Goal: Information Seeking & Learning: Learn about a topic

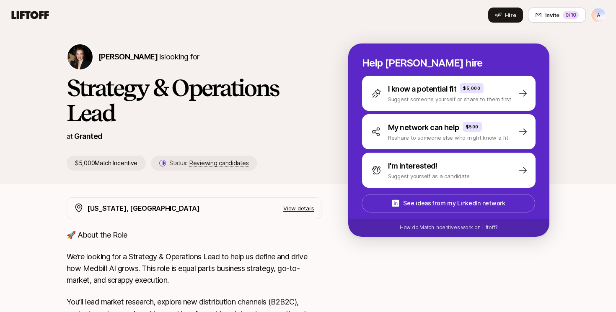
click at [263, 37] on div "Jana Raykow is looking for Strategy & Operations Lead at Granted $5,000 Match I…" at bounding box center [308, 107] width 616 height 154
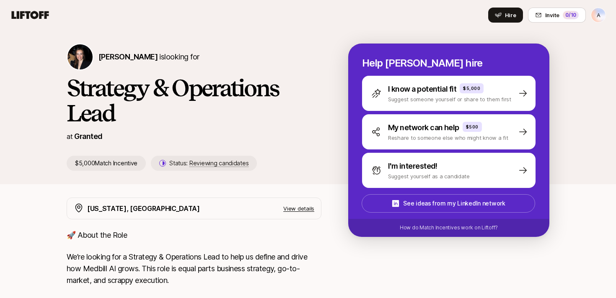
click at [190, 118] on h1 "Strategy & Operations Lead" at bounding box center [194, 100] width 255 height 50
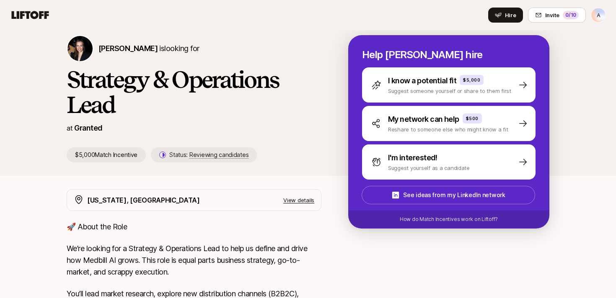
scroll to position [9, 0]
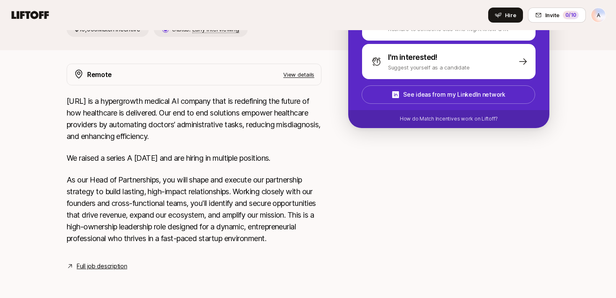
scroll to position [121, 0]
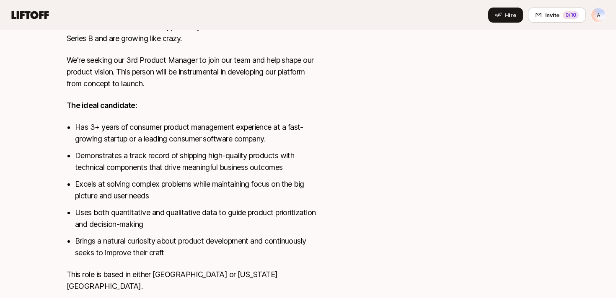
scroll to position [403, 0]
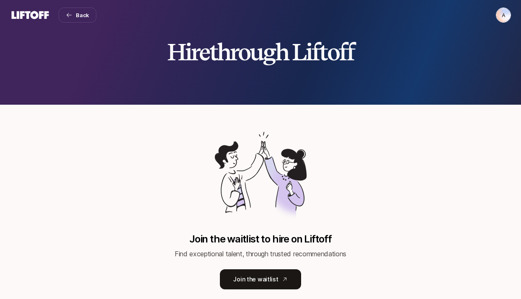
scroll to position [36, 0]
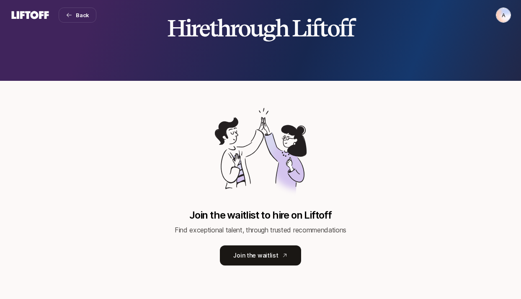
click at [503, 18] on html "A Back A Hire through Liftoff Join the waitlist to hire on Liftoff Find excepti…" at bounding box center [260, 113] width 521 height 299
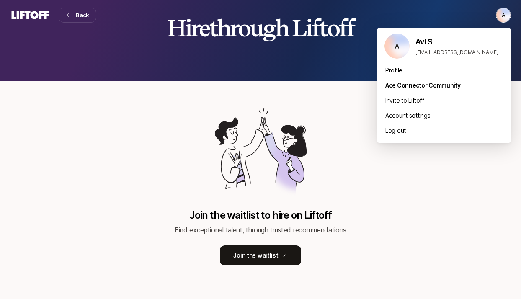
click at [430, 183] on html "A Back A Hire through Liftoff Join the waitlist to hire on Liftoff Find excepti…" at bounding box center [260, 113] width 521 height 299
